Goal: Complete application form

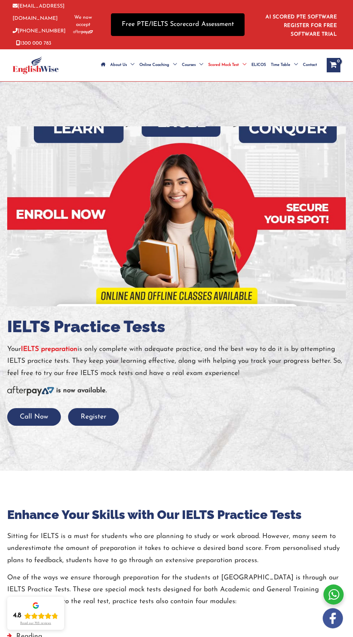
click at [216, 32] on link "Free PTE/IELTS Scorecard Assessment" at bounding box center [178, 24] width 134 height 23
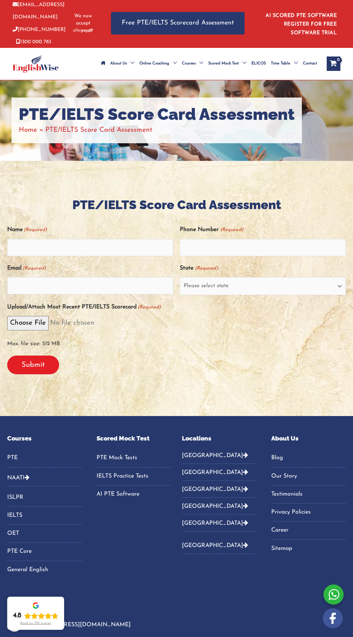
scroll to position [1, 0]
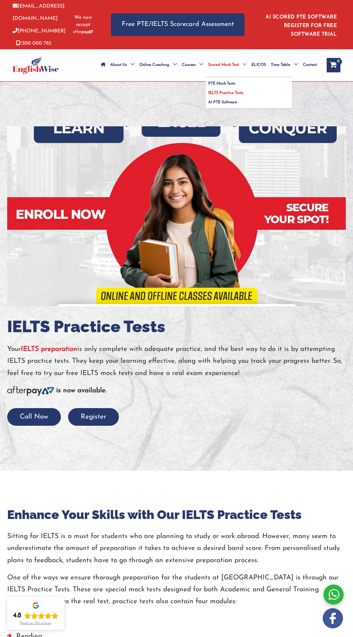
click at [241, 69] on span "Menu Toggle" at bounding box center [243, 65] width 8 height 25
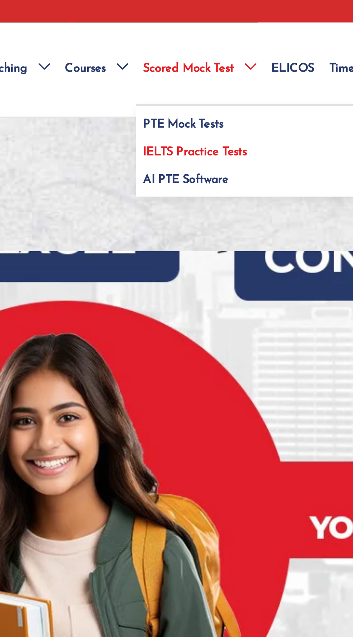
click at [241, 94] on span "IELTS Practice Tests" at bounding box center [225, 93] width 35 height 4
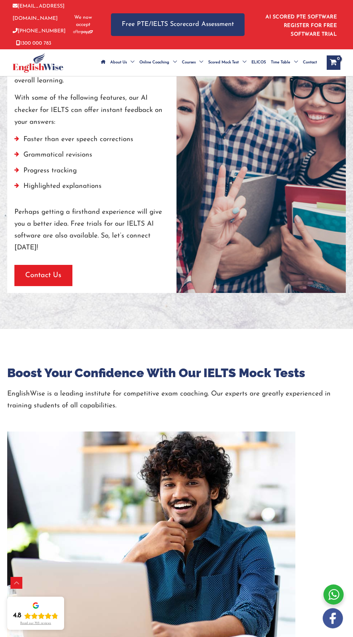
scroll to position [825, 0]
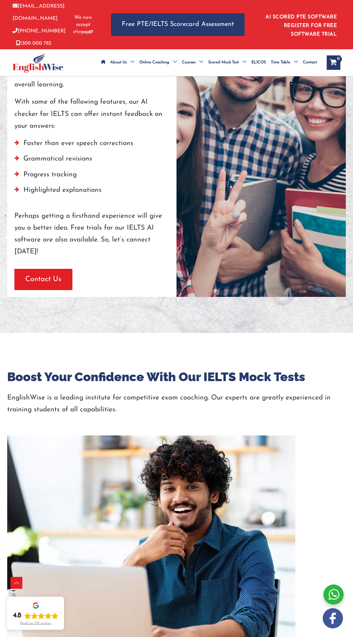
click at [48, 278] on span "Contact Us" at bounding box center [43, 279] width 36 height 10
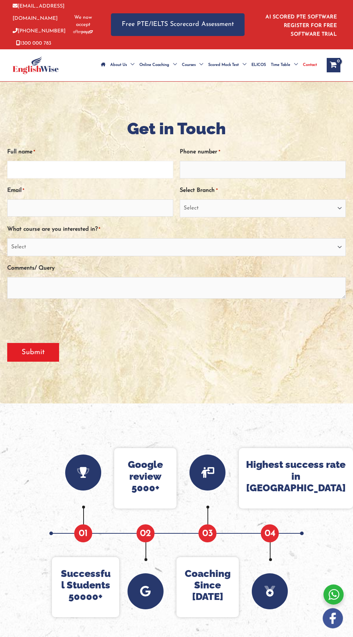
click at [134, 166] on input "Full name *" at bounding box center [90, 169] width 166 height 17
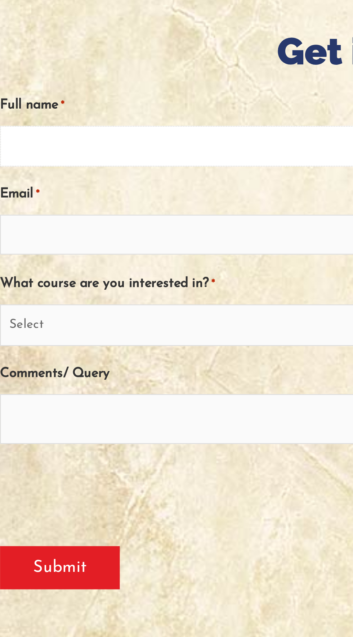
type input "hira fatima"
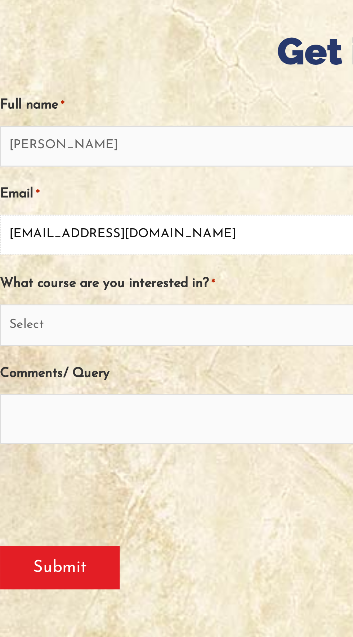
click at [87, 206] on input "hirafatima1189@gmail.com" at bounding box center [90, 207] width 166 height 17
type input "hirafatima11"
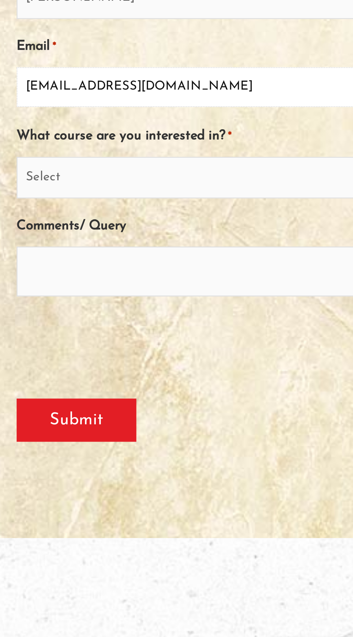
type input "Hira.fatima@hotmail.com"
click at [102, 246] on select "Select PTE NAATI IELTS OET General English" at bounding box center [176, 247] width 338 height 18
select select "IELTS"
click at [7, 238] on select "Select PTE NAATI IELTS OET General English" at bounding box center [176, 247] width 338 height 18
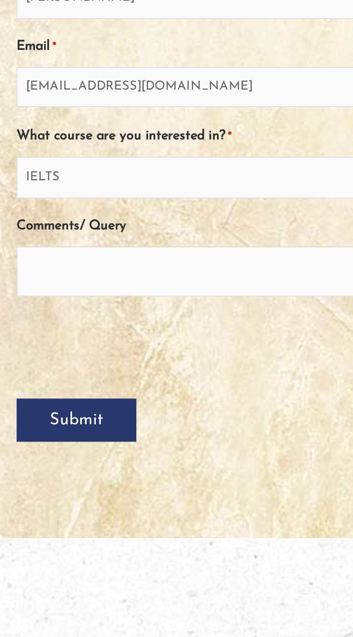
click at [49, 357] on input "Submit" at bounding box center [33, 352] width 52 height 19
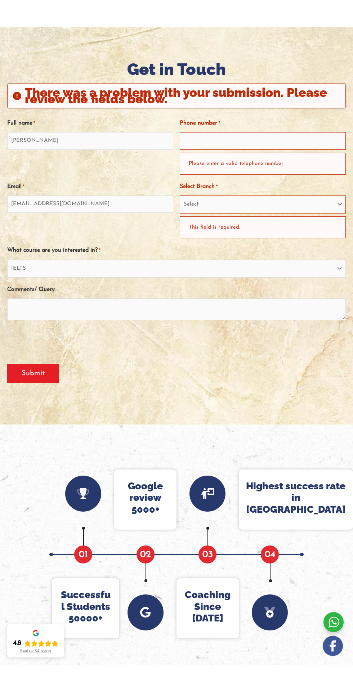
scroll to position [87, 0]
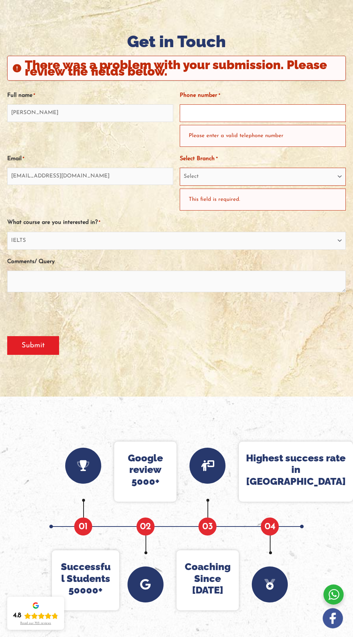
click at [295, 109] on input "Phone number *" at bounding box center [263, 112] width 166 height 17
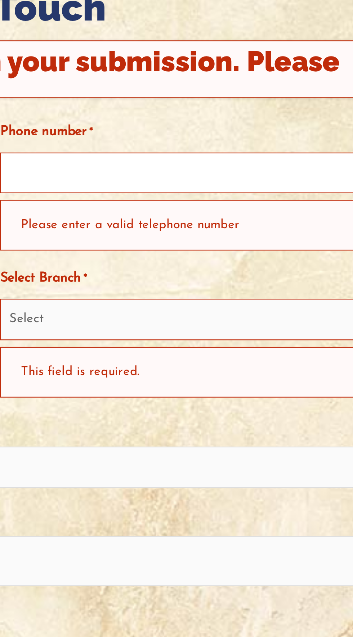
type input "0452557330"
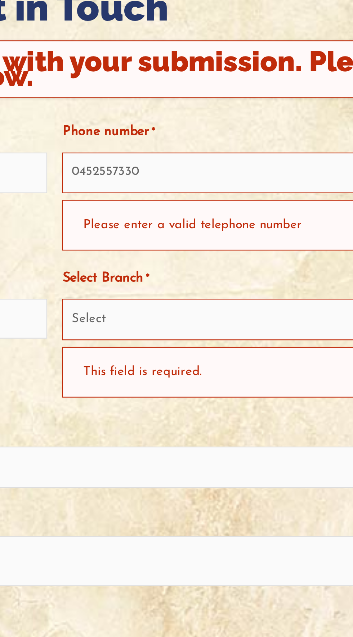
click at [266, 143] on div "Please enter a valid telephone number" at bounding box center [263, 136] width 166 height 22
click at [249, 178] on select "Select Sydney City Center Sydney Parramatta EnglishWise Global Brisbane Gold Co…" at bounding box center [263, 177] width 166 height 18
select select "Western Australia"
click at [180, 168] on select "Select Sydney City Center Sydney Parramatta EnglishWise Global Brisbane Gold Co…" at bounding box center [263, 177] width 166 height 18
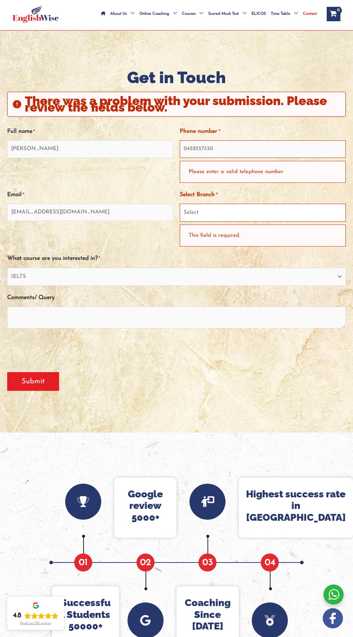
scroll to position [0, 0]
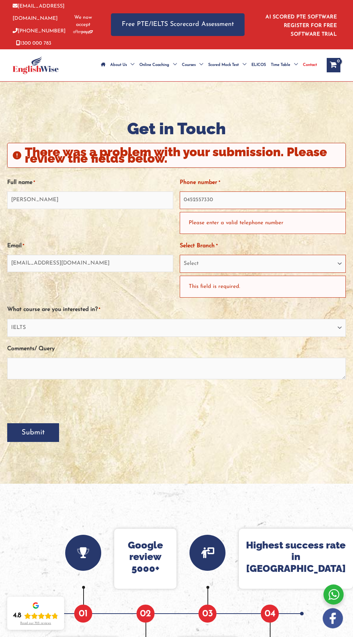
click at [52, 436] on input "Submit" at bounding box center [33, 432] width 52 height 19
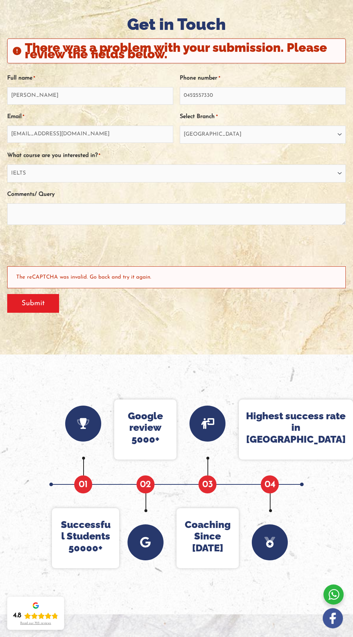
scroll to position [106, 0]
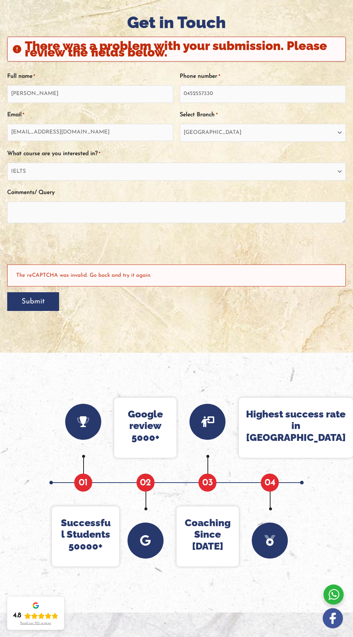
click at [36, 301] on input "Submit" at bounding box center [33, 301] width 52 height 19
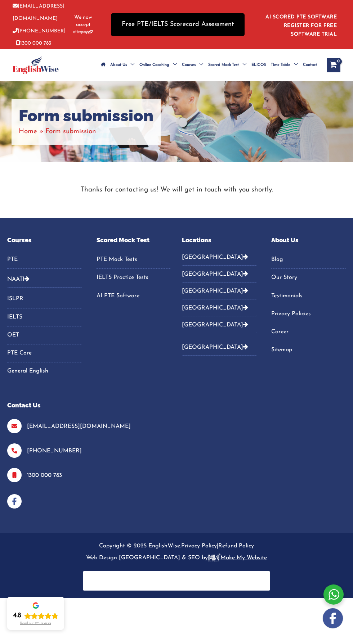
click at [204, 26] on link "Free PTE/IELTS Scorecard Assessment" at bounding box center [178, 24] width 134 height 23
